Goal: Information Seeking & Learning: Check status

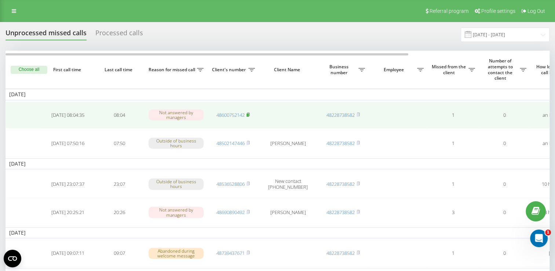
click at [250, 112] on icon at bounding box center [248, 114] width 3 height 4
click at [247, 113] on rect at bounding box center [248, 114] width 2 height 3
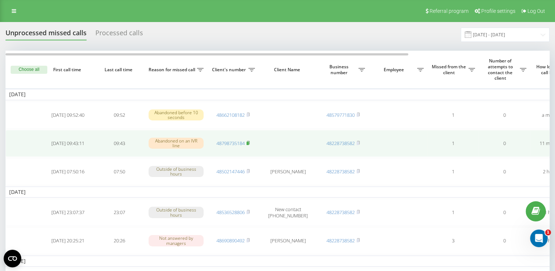
click at [250, 143] on icon at bounding box center [248, 143] width 3 height 4
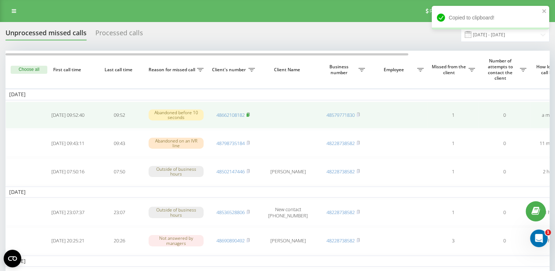
click at [249, 112] on icon at bounding box center [248, 114] width 3 height 4
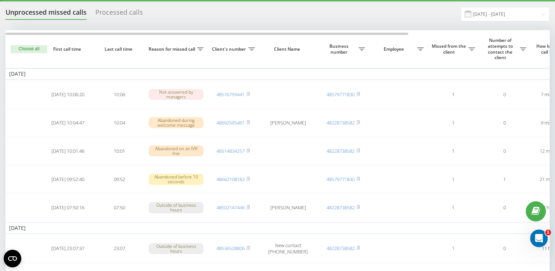
scroll to position [22, 0]
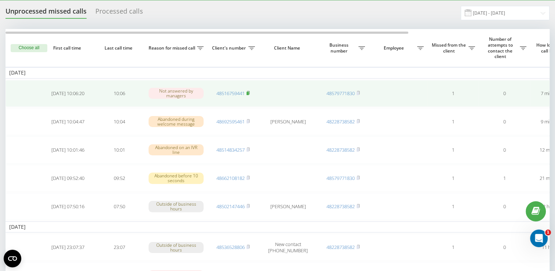
click at [249, 92] on rect at bounding box center [248, 93] width 2 height 3
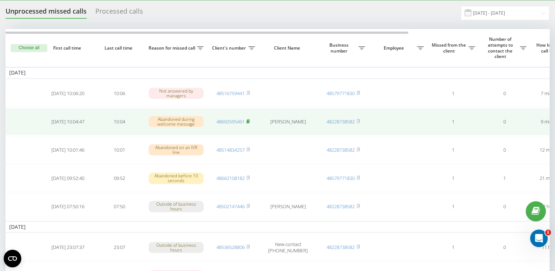
click at [248, 120] on rect at bounding box center [248, 121] width 2 height 3
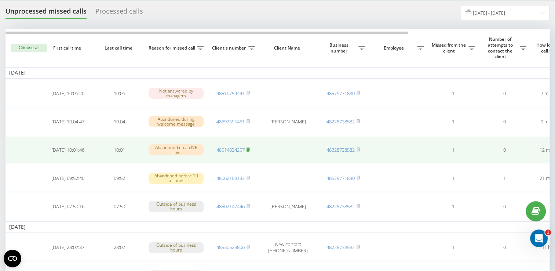
click at [250, 149] on icon at bounding box center [248, 149] width 3 height 4
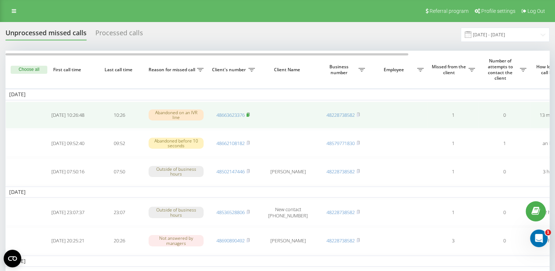
click at [249, 113] on rect at bounding box center [248, 114] width 2 height 3
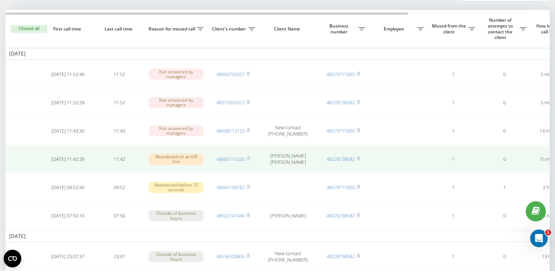
scroll to position [46, 0]
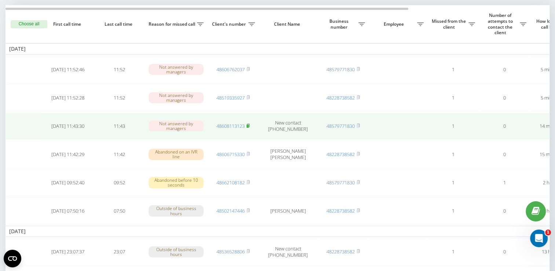
click at [247, 124] on rect at bounding box center [248, 125] width 2 height 3
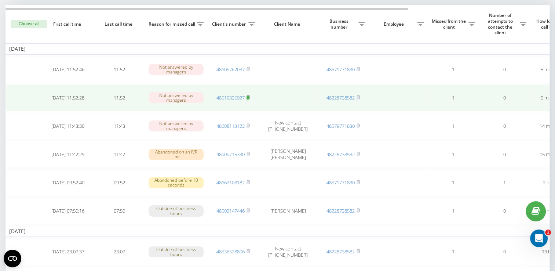
click at [250, 97] on icon at bounding box center [248, 97] width 3 height 4
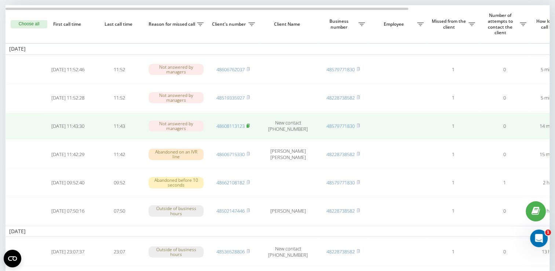
click at [248, 124] on rect at bounding box center [248, 125] width 2 height 3
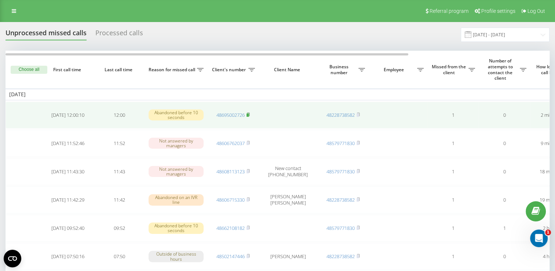
click at [249, 113] on rect at bounding box center [248, 114] width 2 height 3
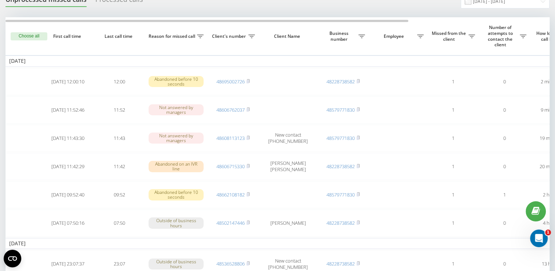
scroll to position [34, 0]
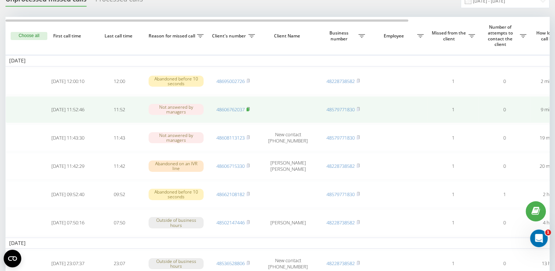
click at [249, 108] on rect at bounding box center [248, 109] width 2 height 3
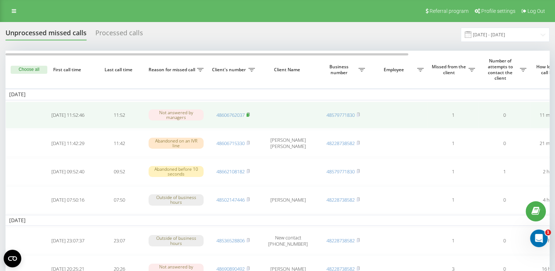
click at [249, 114] on rect at bounding box center [248, 114] width 2 height 3
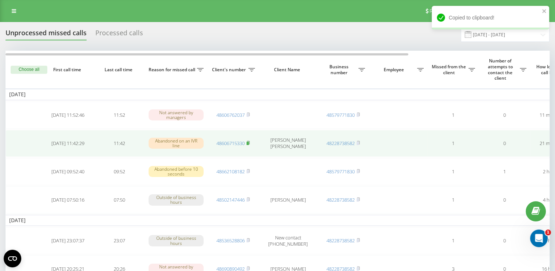
click at [249, 143] on rect at bounding box center [248, 143] width 2 height 3
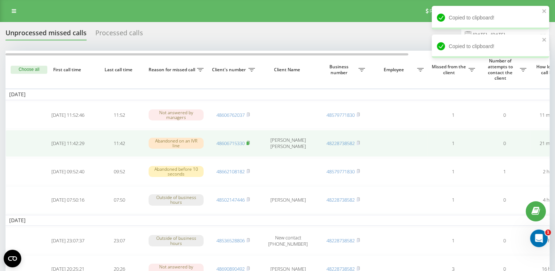
click at [249, 142] on rect at bounding box center [248, 143] width 2 height 3
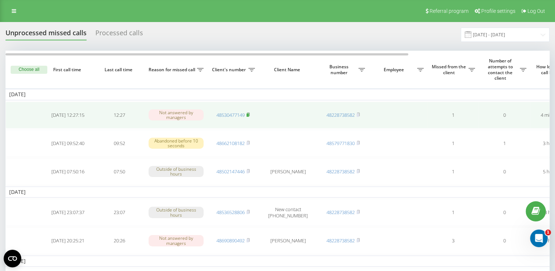
click at [249, 116] on span at bounding box center [248, 115] width 3 height 7
click at [248, 115] on rect at bounding box center [248, 114] width 2 height 3
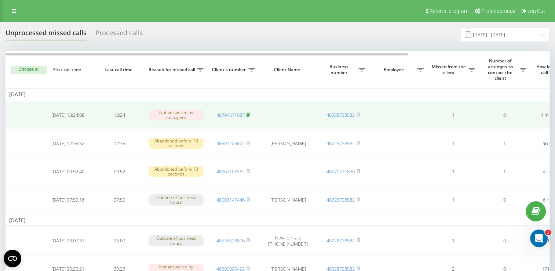
click at [249, 112] on icon at bounding box center [248, 114] width 3 height 4
click at [249, 113] on rect at bounding box center [248, 114] width 2 height 3
